Goal: Task Accomplishment & Management: Use online tool/utility

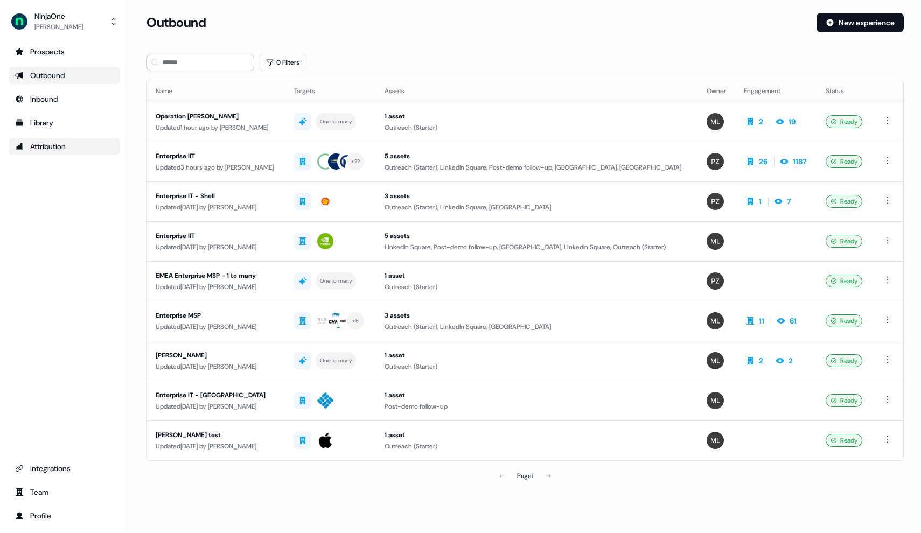
click at [80, 149] on div "Attribution" at bounding box center [64, 146] width 99 height 11
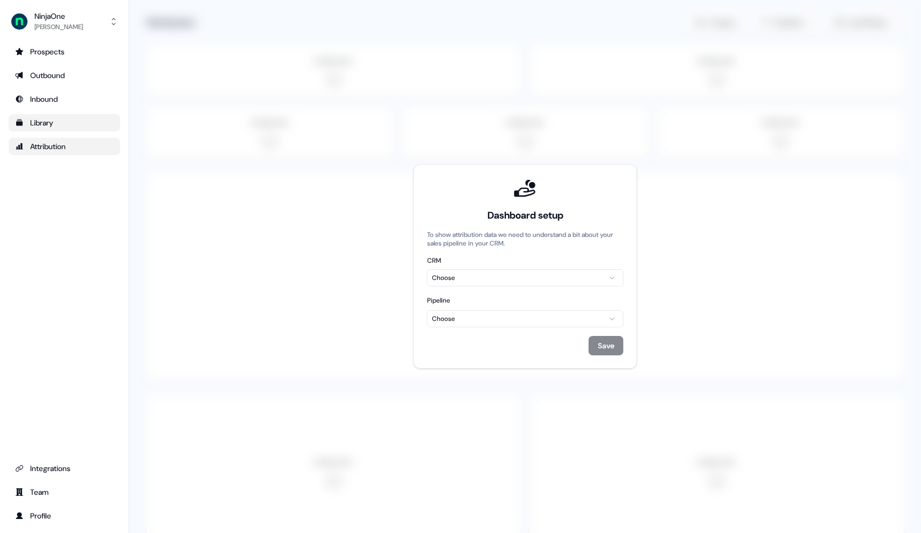
click at [63, 127] on div "Library" at bounding box center [64, 122] width 99 height 11
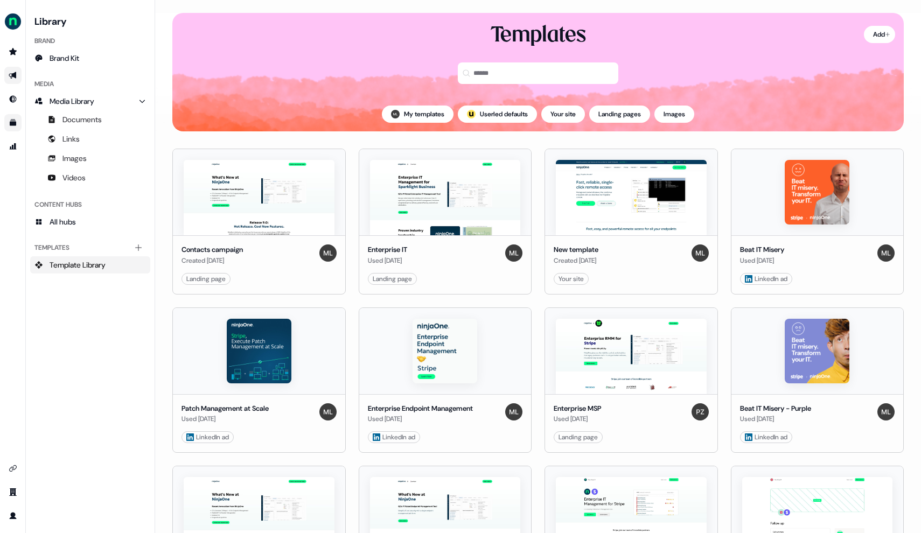
click at [16, 81] on link "Go to outbound experience" at bounding box center [12, 75] width 17 height 17
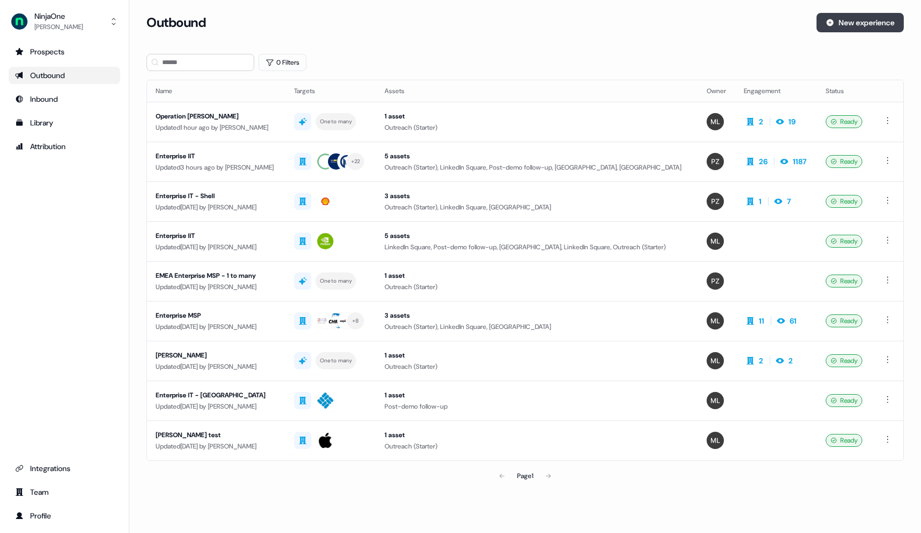
click at [630, 13] on button "New experience" at bounding box center [859, 22] width 87 height 19
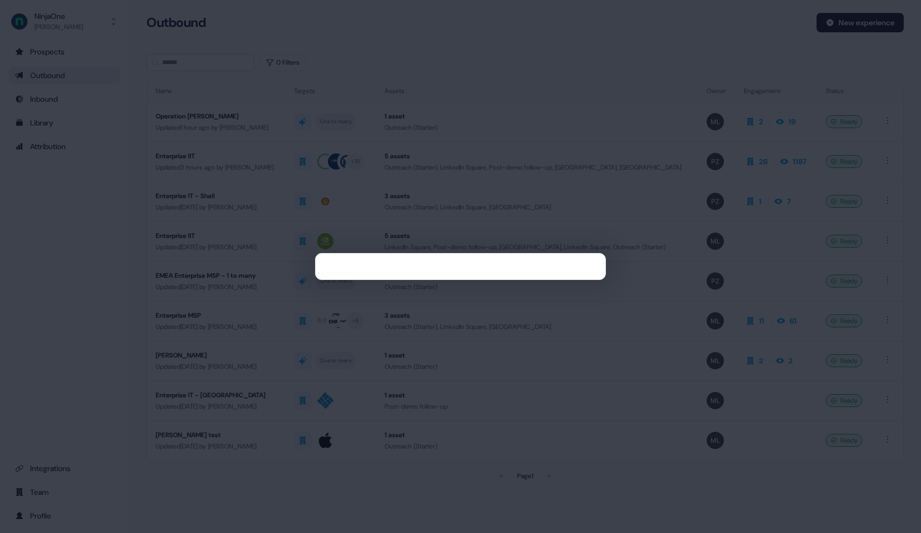
click at [630, 104] on div at bounding box center [460, 266] width 921 height 533
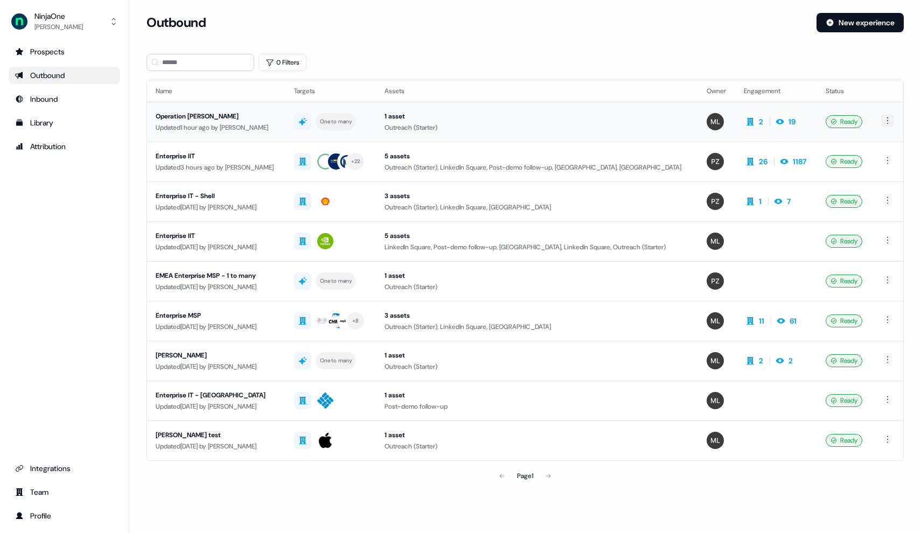
click at [630, 119] on html "For the best experience switch devices to a bigger screen. Go to [DOMAIN_NAME] …" at bounding box center [460, 266] width 921 height 533
click at [630, 138] on span "Duplicate" at bounding box center [871, 140] width 27 height 9
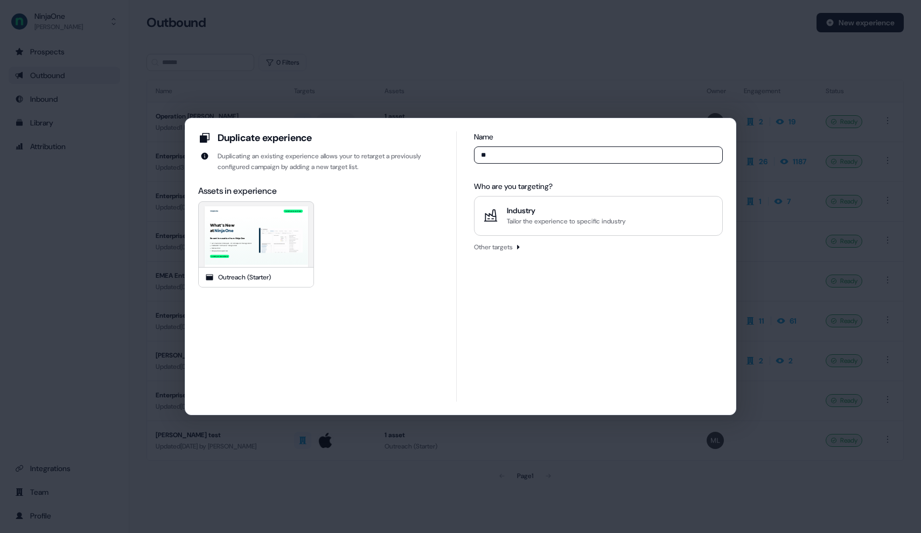
type input "*"
type input "**********"
click at [513, 249] on div "Other targets" at bounding box center [493, 247] width 39 height 11
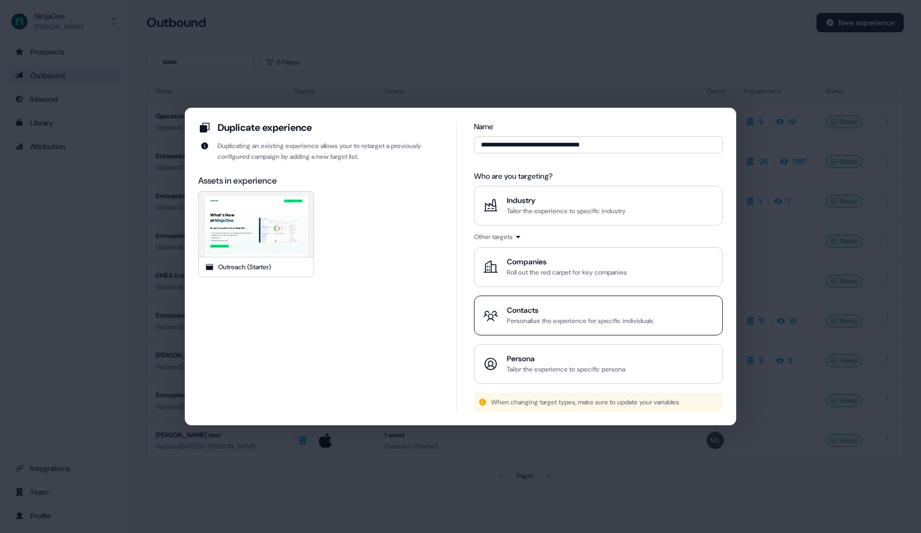
click at [565, 308] on div "Contacts" at bounding box center [580, 310] width 146 height 11
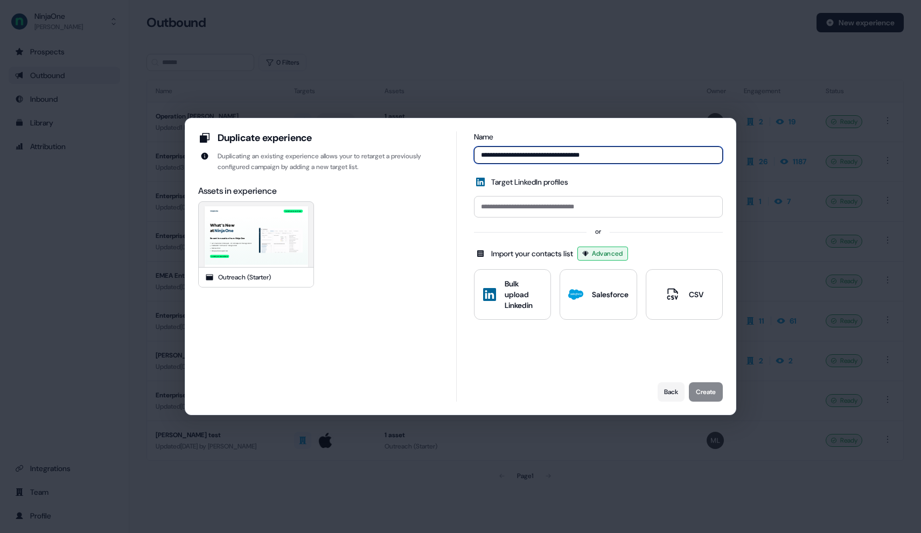
click at [620, 158] on input "**********" at bounding box center [598, 154] width 249 height 17
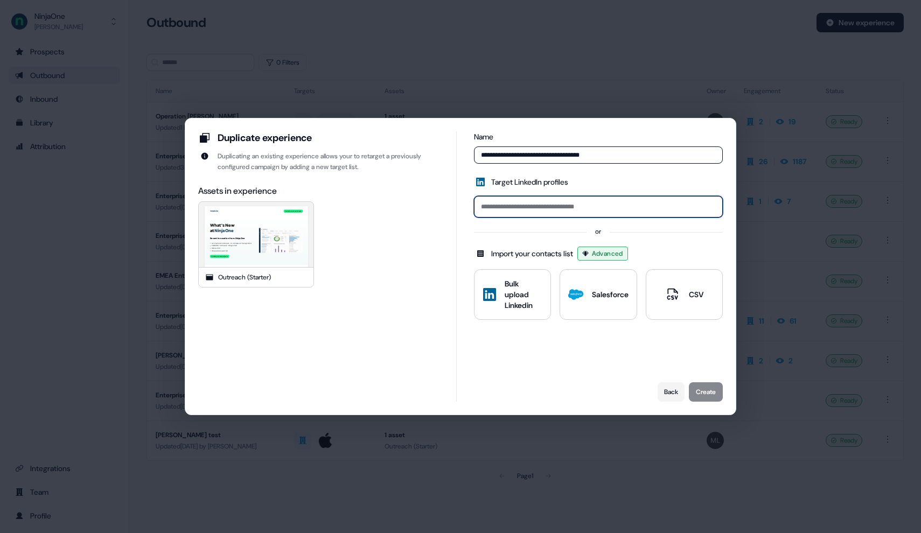
click at [606, 216] on input at bounding box center [598, 207] width 249 height 22
click at [630, 382] on button "Back" at bounding box center [670, 391] width 27 height 19
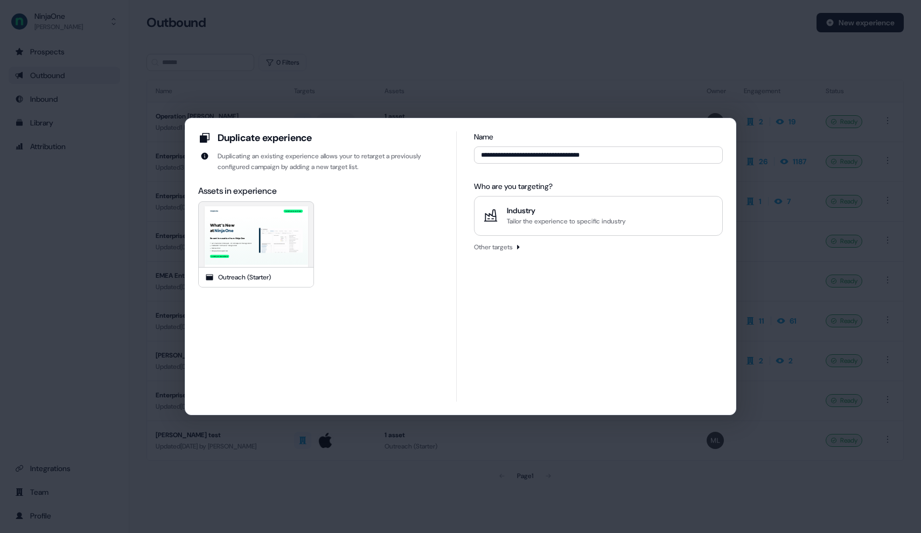
click at [510, 251] on div "Other targets" at bounding box center [493, 247] width 39 height 11
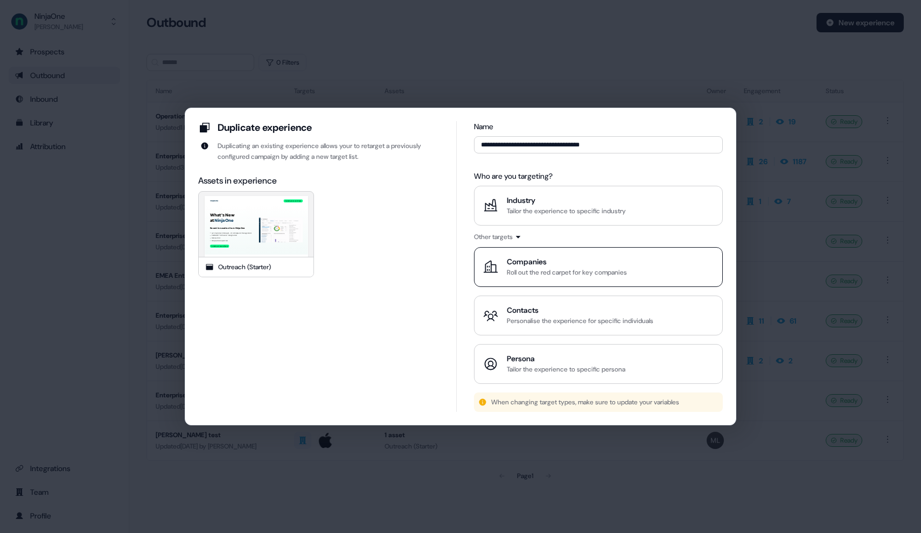
click at [571, 279] on button "Companies Roll out the red carpet for key companies" at bounding box center [598, 267] width 249 height 40
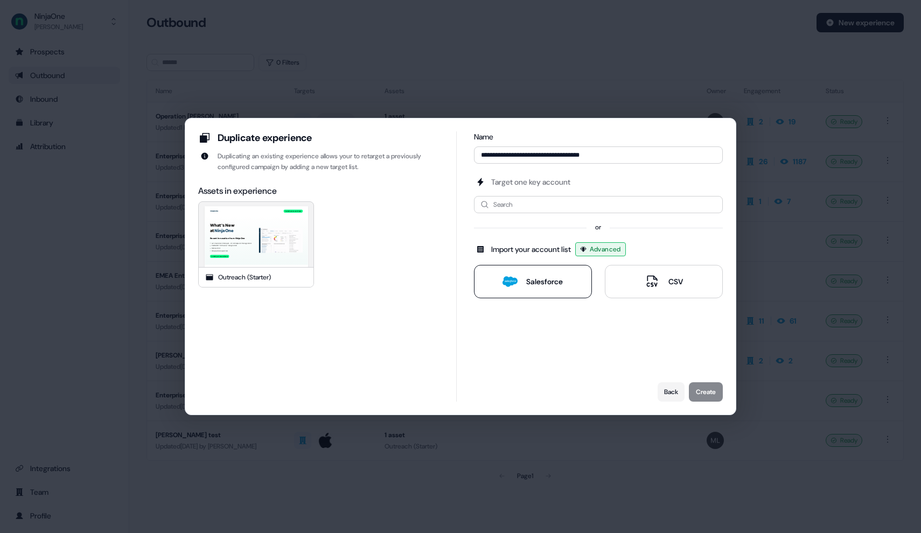
click at [592, 288] on button "Salesforce" at bounding box center [533, 281] width 118 height 33
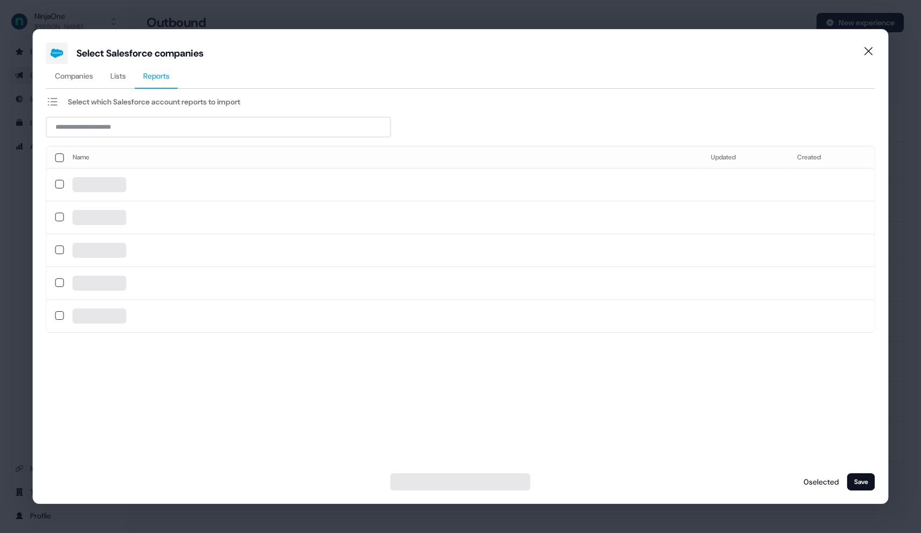
click at [158, 77] on span "Reports" at bounding box center [156, 76] width 26 height 11
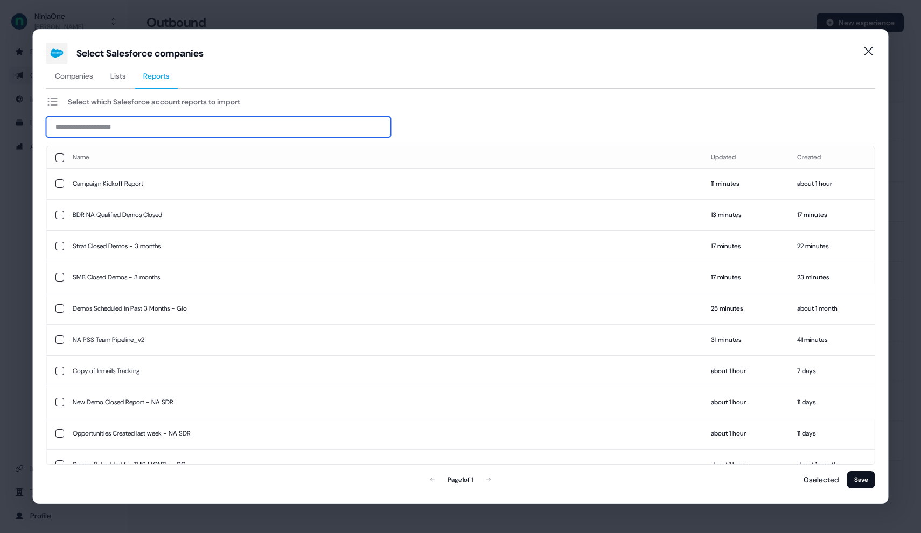
click at [137, 128] on input at bounding box center [218, 127] width 345 height 20
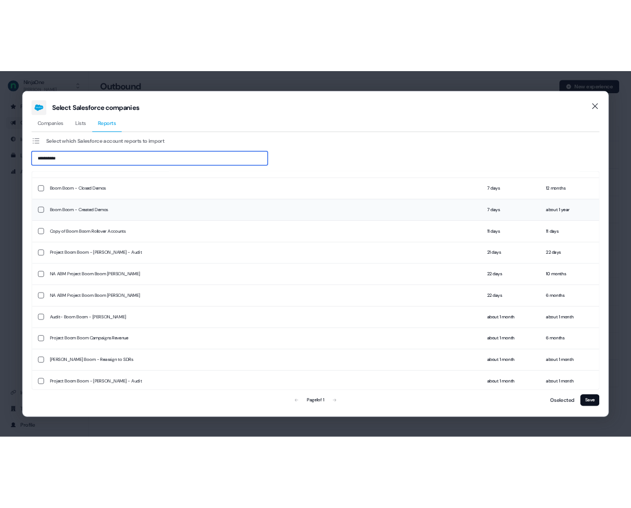
scroll to position [92, 0]
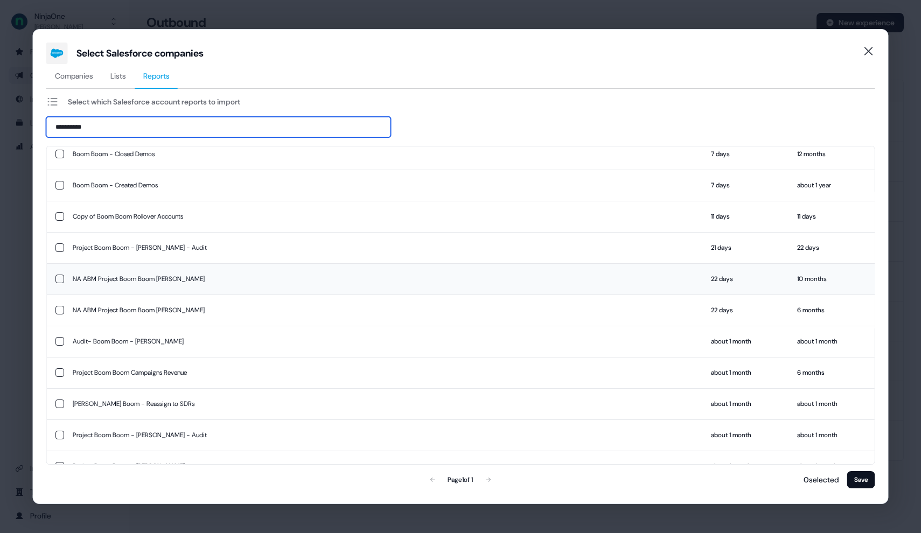
type input "*********"
click at [59, 277] on button "button" at bounding box center [59, 279] width 9 height 9
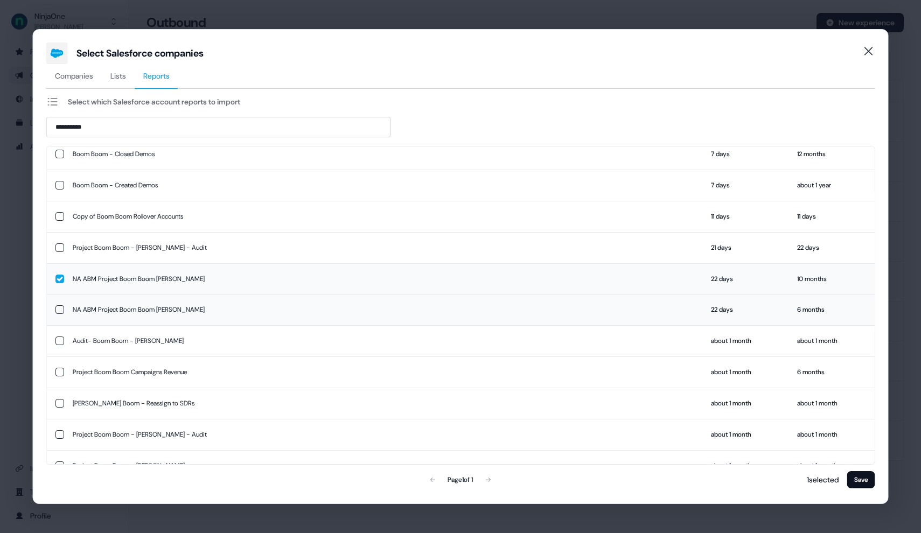
click at [59, 305] on button "button" at bounding box center [59, 309] width 9 height 9
click at [630, 485] on button "Save" at bounding box center [861, 479] width 28 height 17
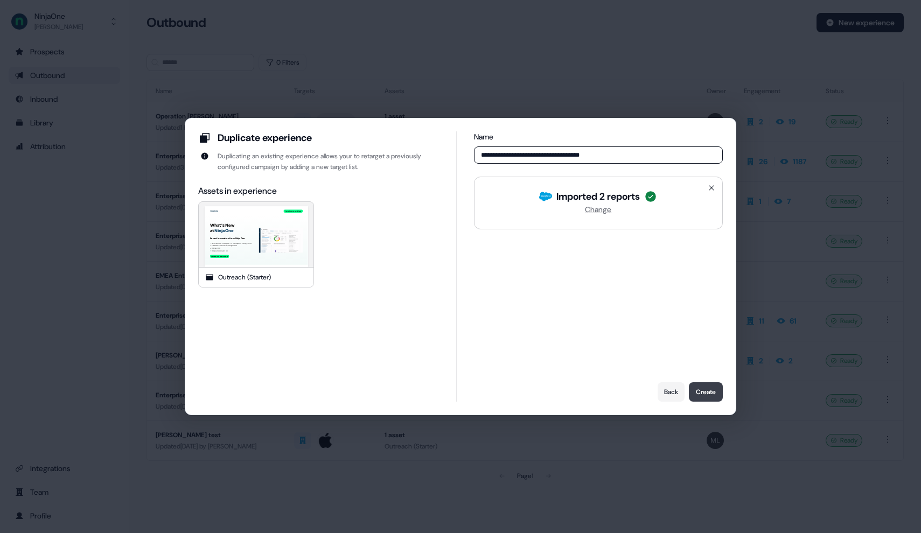
click at [630, 382] on button "Create" at bounding box center [706, 391] width 34 height 19
